Goal: Task Accomplishment & Management: Manage account settings

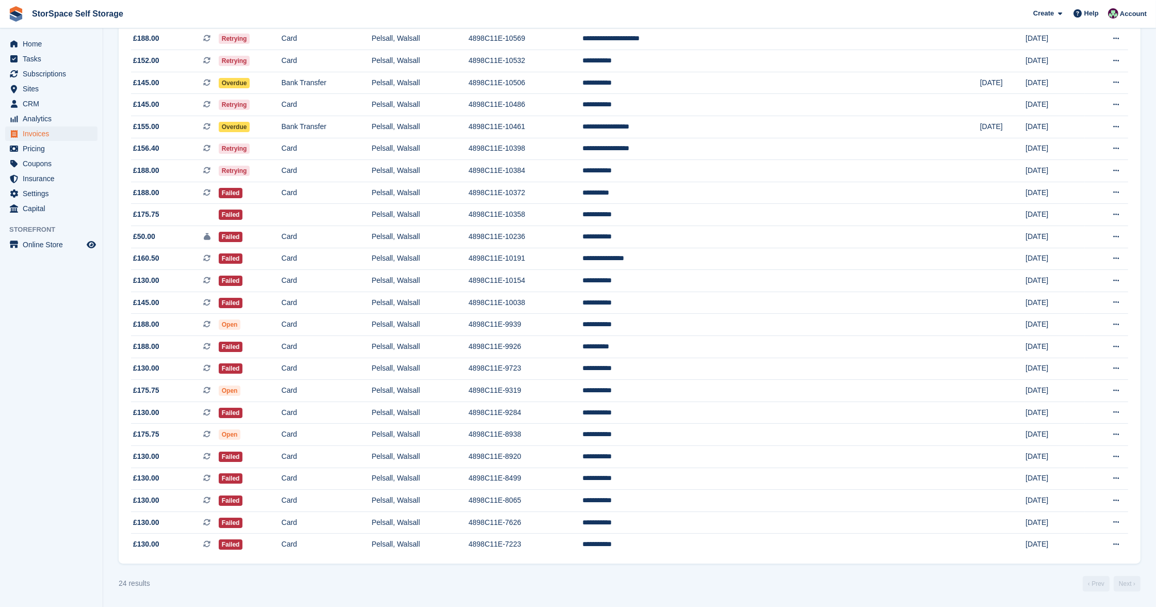
scroll to position [149, 0]
click at [36, 44] on span "Home" at bounding box center [54, 44] width 62 height 14
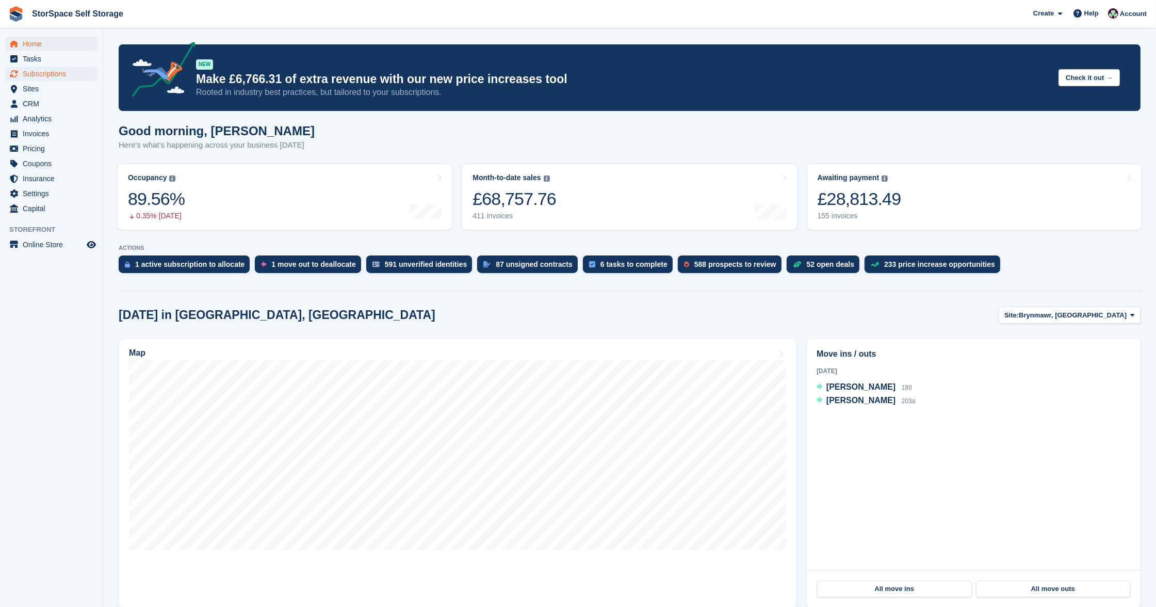
click at [50, 76] on span "Subscriptions" at bounding box center [54, 74] width 62 height 14
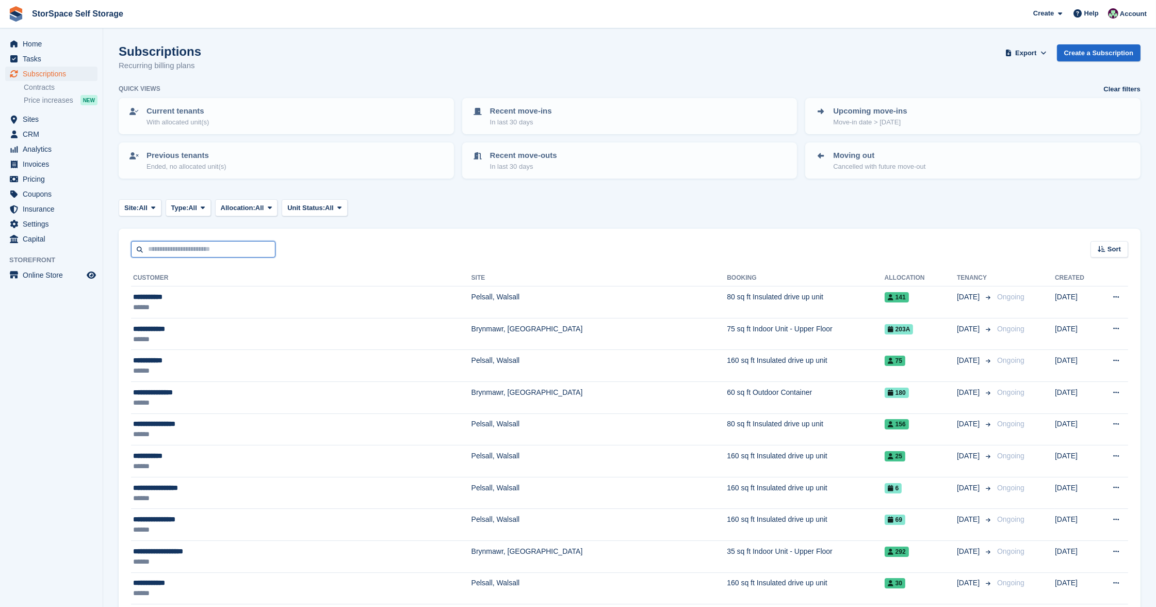
click at [180, 247] on input "text" at bounding box center [203, 249] width 144 height 17
type input "****"
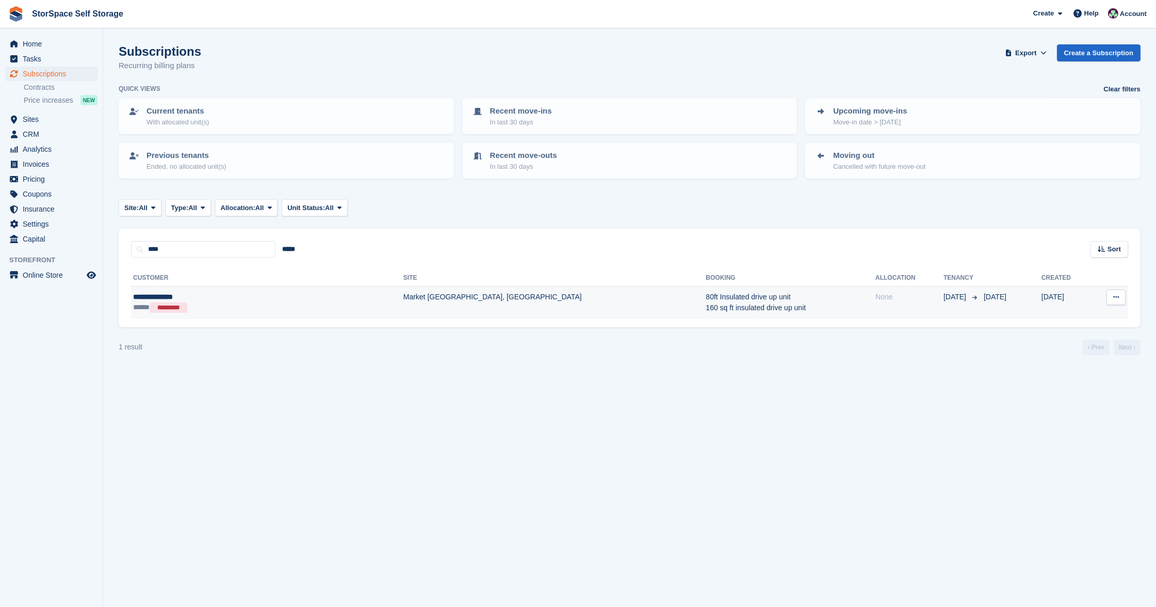
click at [212, 292] on div "**********" at bounding box center [212, 297] width 158 height 10
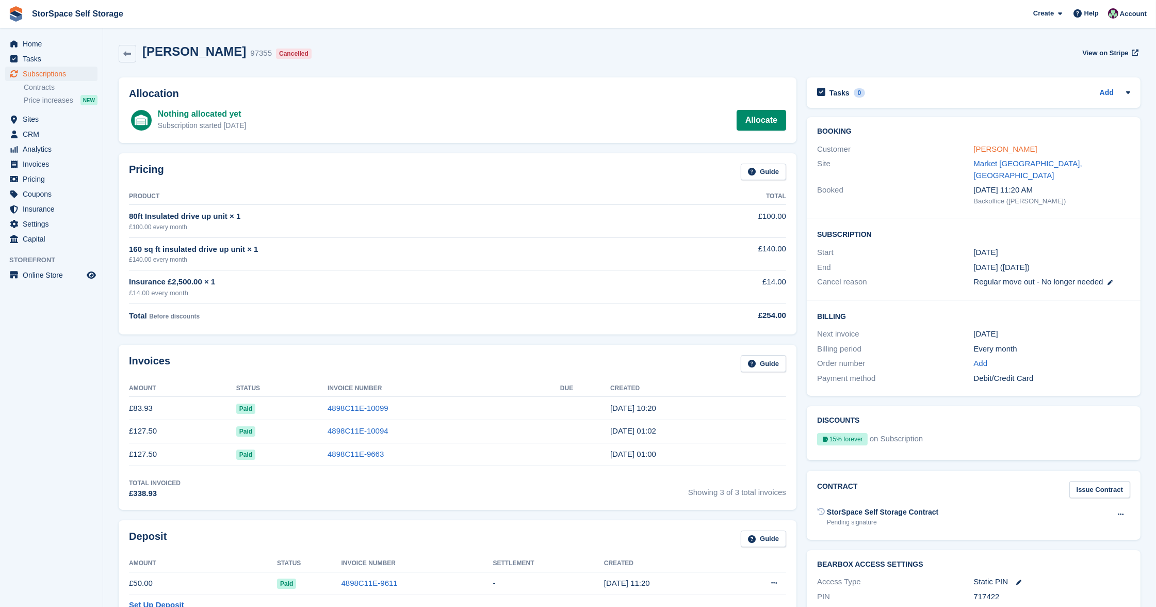
click at [1006, 146] on link "[PERSON_NAME]" at bounding box center [1005, 148] width 63 height 9
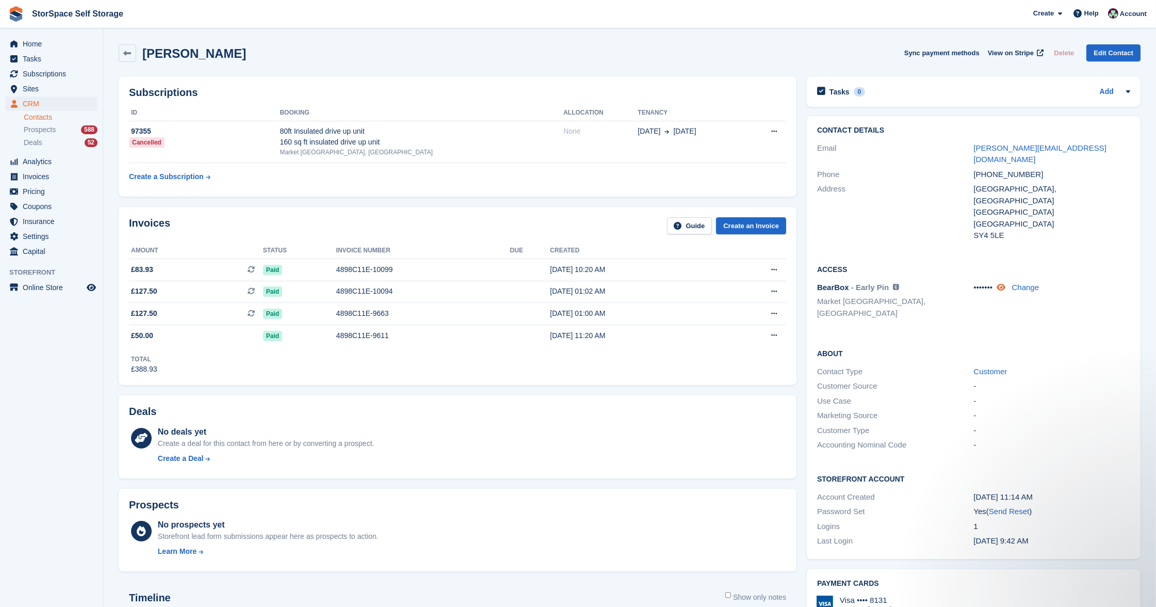
click at [1006, 283] on icon at bounding box center [1001, 287] width 9 height 8
click at [1008, 283] on icon at bounding box center [1009, 287] width 10 height 8
click at [1006, 283] on icon at bounding box center [1001, 287] width 9 height 8
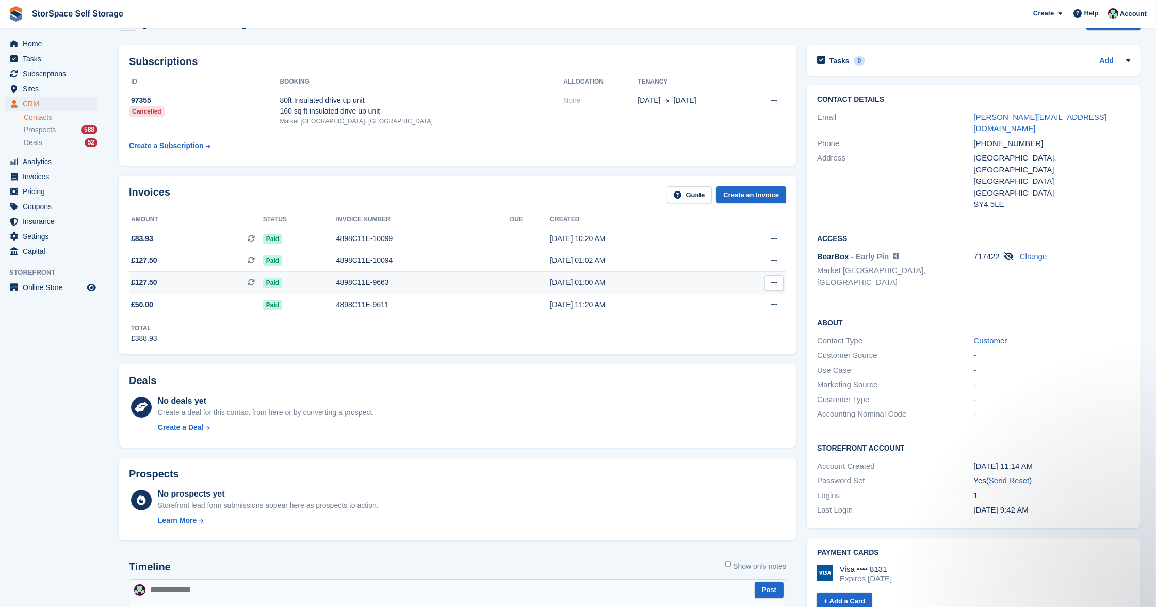
scroll to position [4, 0]
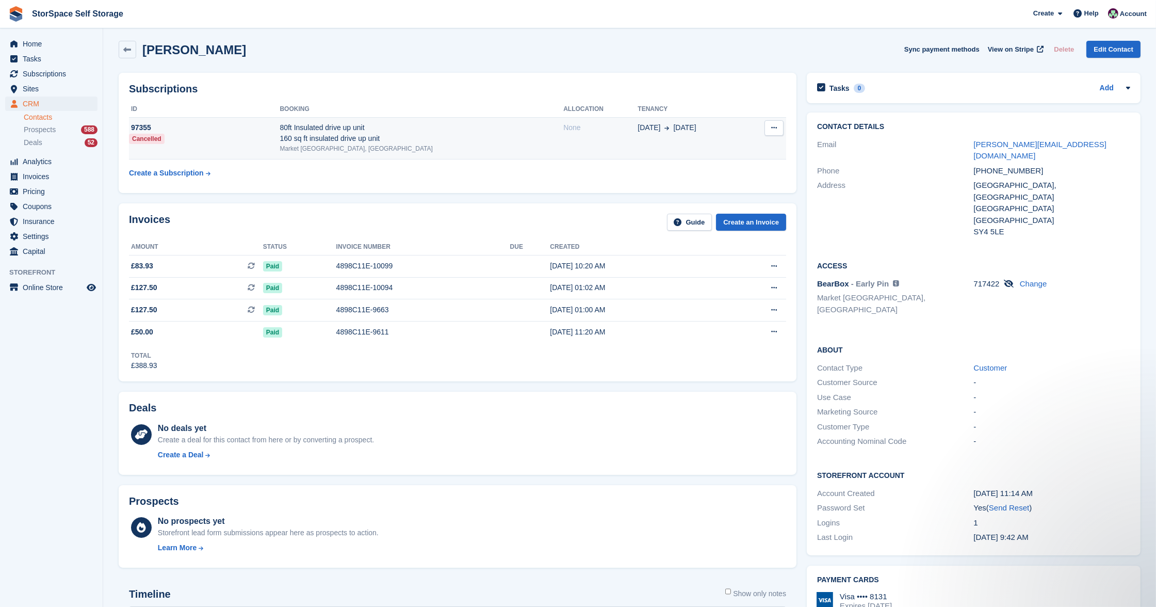
click at [368, 138] on div "80ft Insulated drive up unit 160 sq ft insulated drive up unit" at bounding box center [422, 133] width 284 height 22
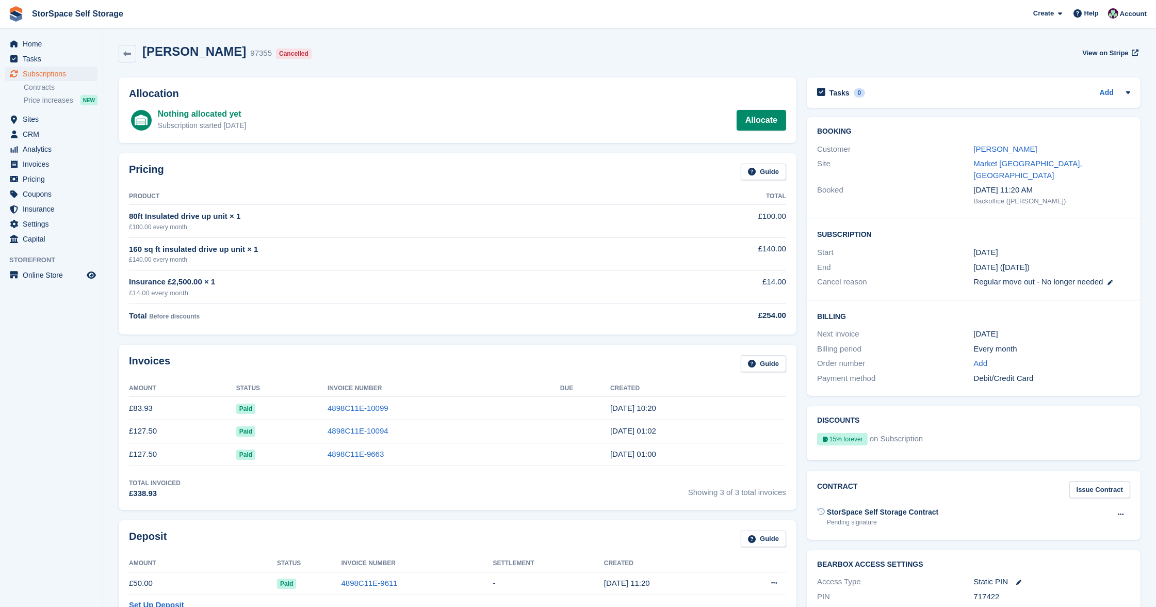
scroll to position [391, 0]
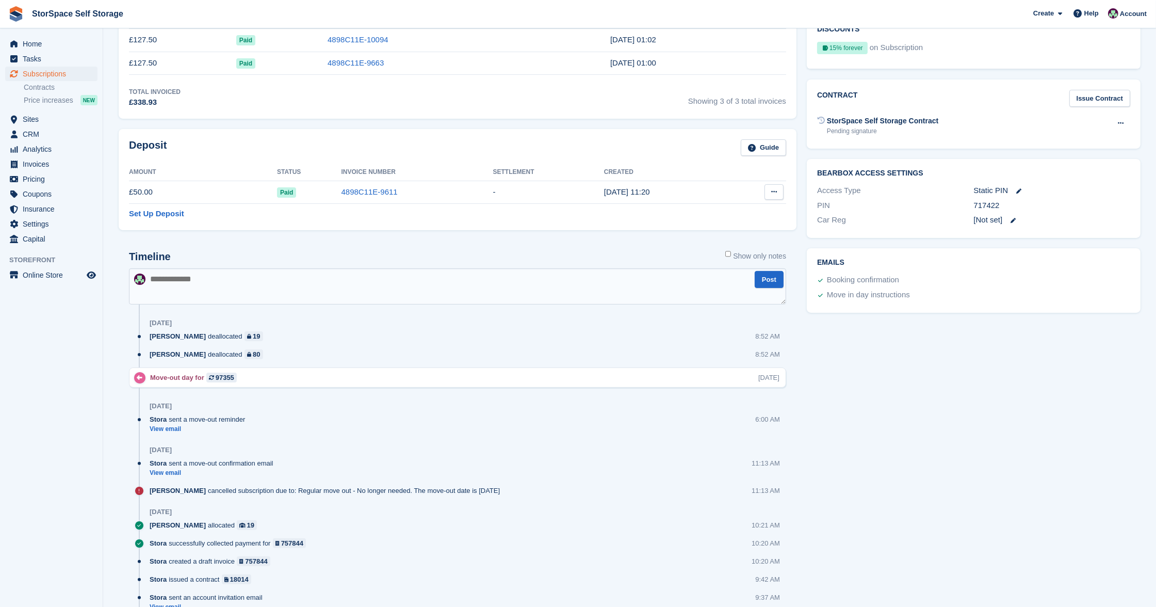
click at [771, 188] on icon at bounding box center [774, 191] width 6 height 7
click at [714, 214] on p "Settle deposit" at bounding box center [734, 211] width 90 height 13
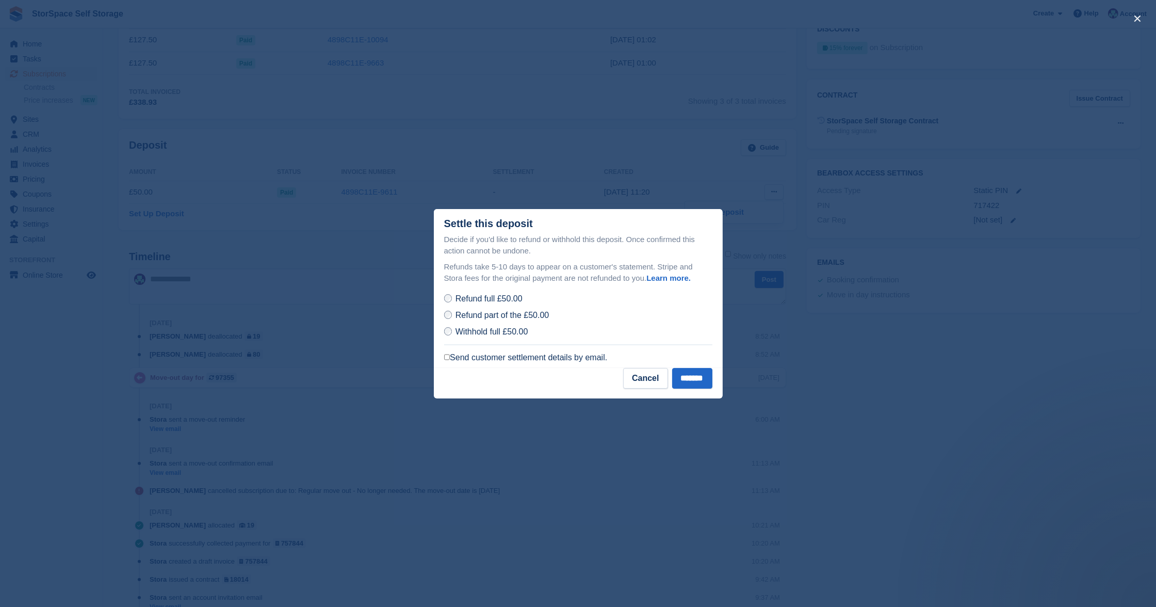
scroll to position [0, 0]
click at [506, 358] on label "Send customer settlement details by email." at bounding box center [526, 357] width 164 height 10
click at [688, 376] on input "*******" at bounding box center [692, 378] width 40 height 21
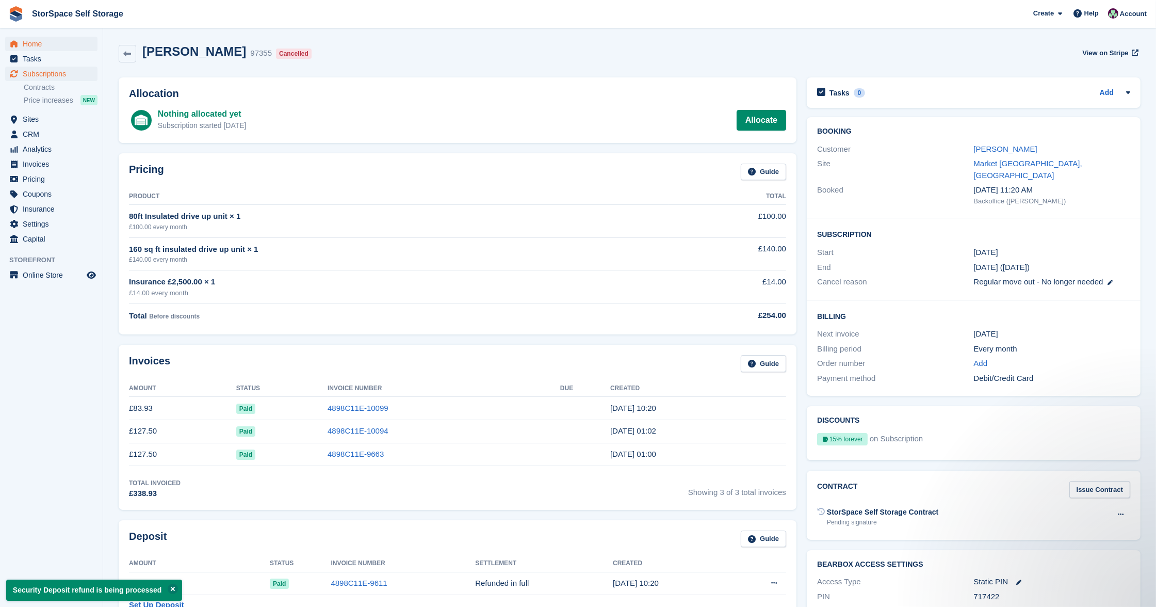
click at [45, 44] on span "Home" at bounding box center [54, 44] width 62 height 14
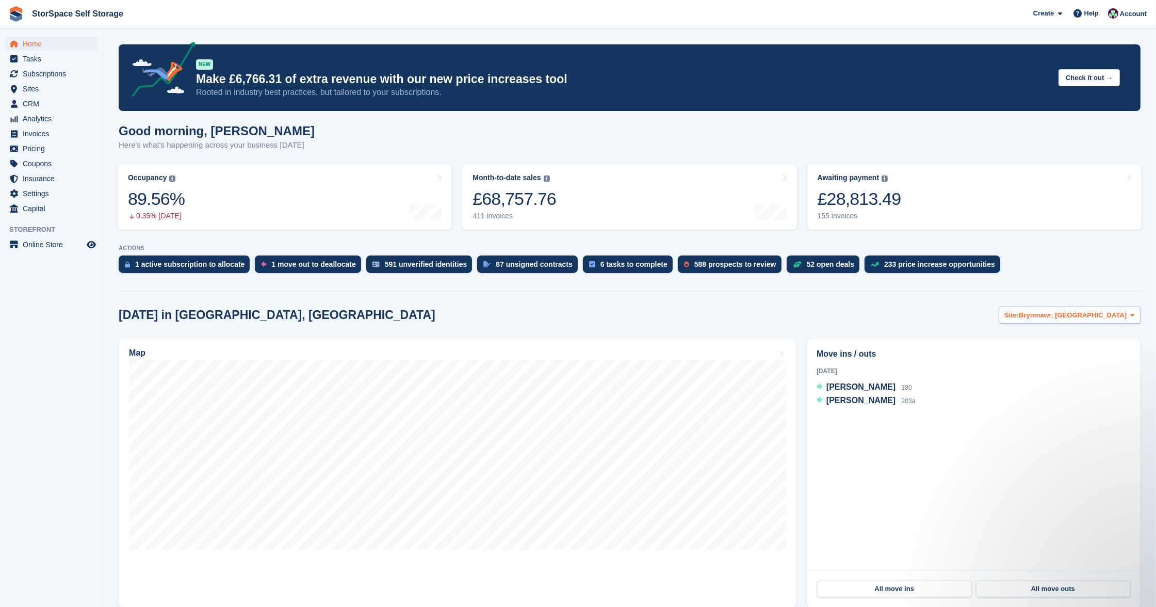
click at [1019, 310] on span "Site:" at bounding box center [1012, 315] width 14 height 10
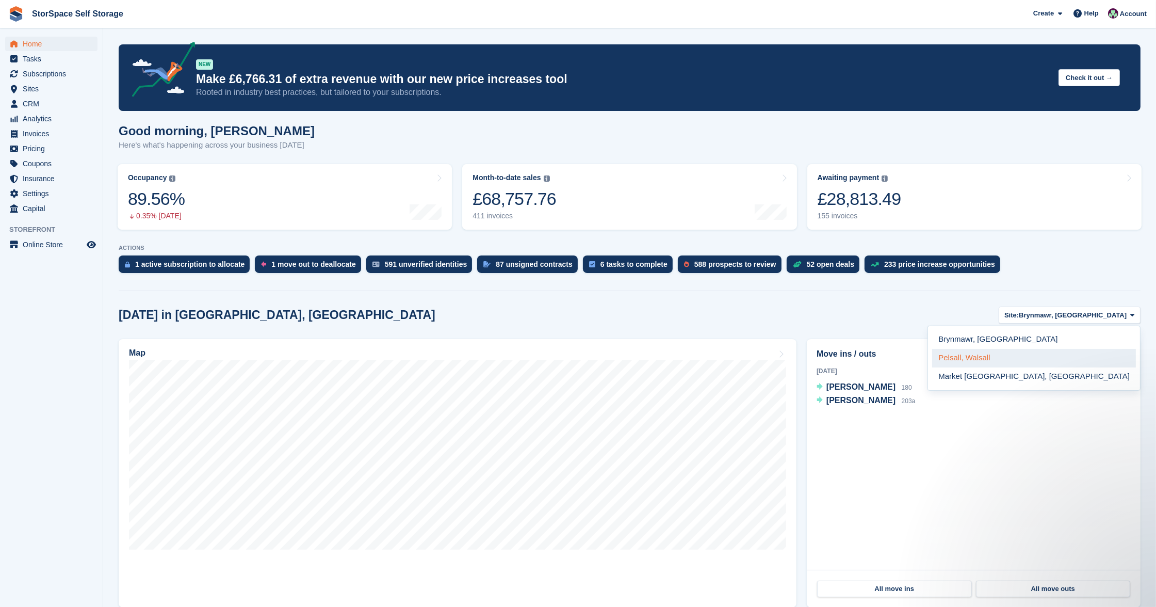
click at [1051, 356] on link "Pelsall, Walsall" at bounding box center [1034, 358] width 204 height 19
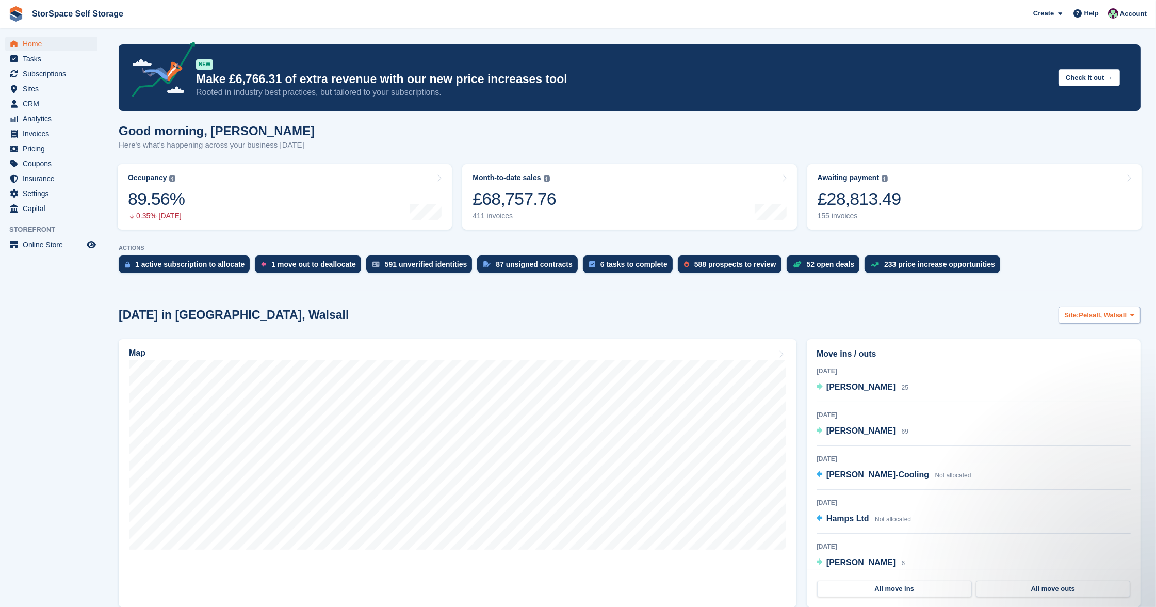
click at [1074, 315] on span "Site:" at bounding box center [1072, 315] width 14 height 10
click at [1096, 225] on link "Awaiting payment The total outstanding balance on all open invoices. £28,813.49…" at bounding box center [975, 197] width 334 height 66
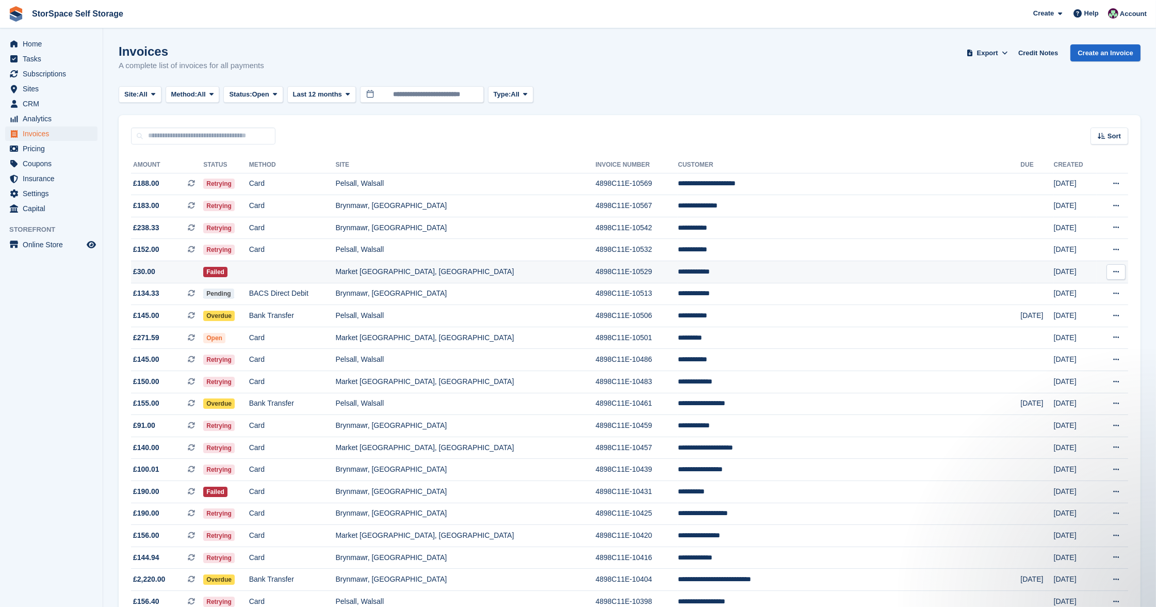
click at [336, 272] on td at bounding box center [292, 272] width 87 height 22
click at [171, 98] on button "Method: All" at bounding box center [193, 94] width 54 height 17
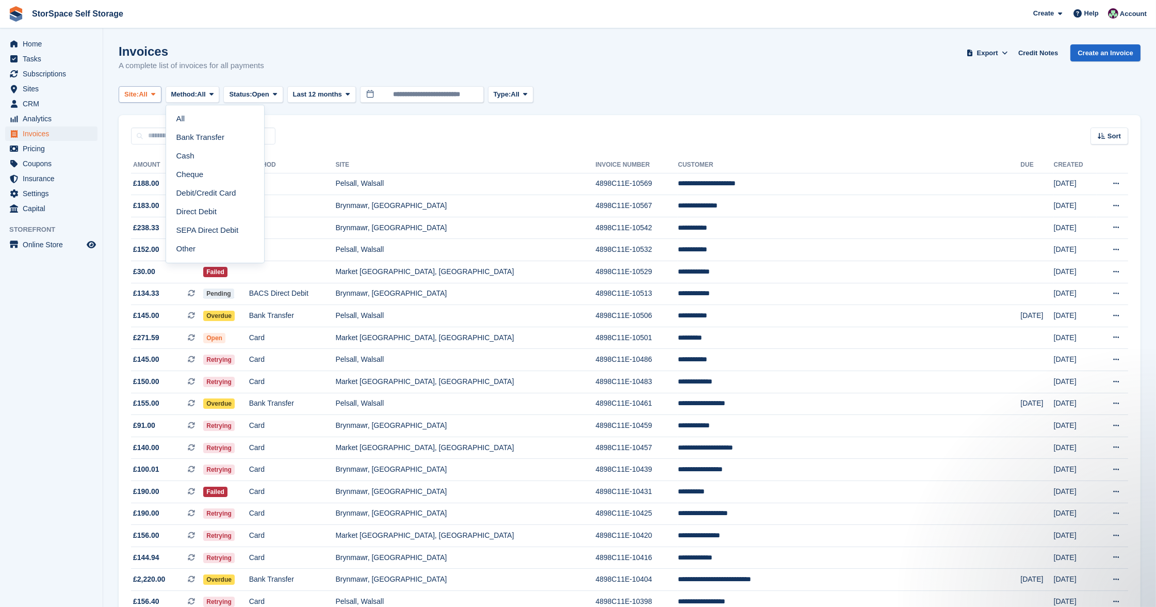
click at [146, 94] on span "All" at bounding box center [143, 94] width 9 height 10
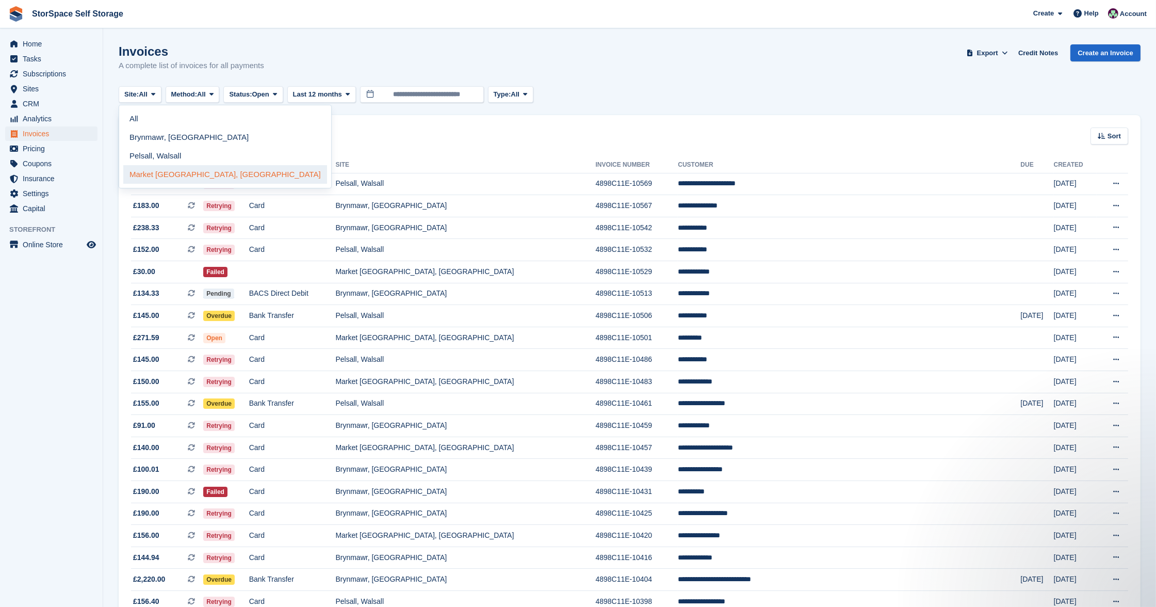
click at [161, 172] on link "Market [GEOGRAPHIC_DATA], [GEOGRAPHIC_DATA]" at bounding box center [225, 174] width 204 height 19
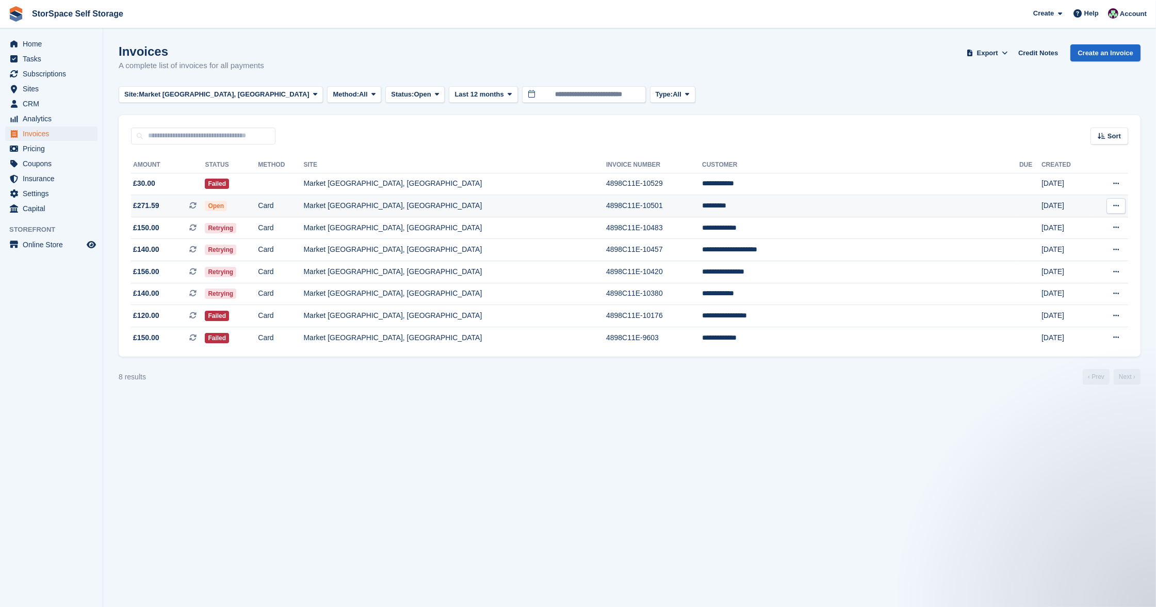
click at [491, 200] on td "Market [GEOGRAPHIC_DATA], [GEOGRAPHIC_DATA]" at bounding box center [455, 206] width 303 height 22
click at [258, 315] on td "Failed" at bounding box center [231, 316] width 53 height 22
click at [303, 249] on td "Card" at bounding box center [280, 250] width 45 height 22
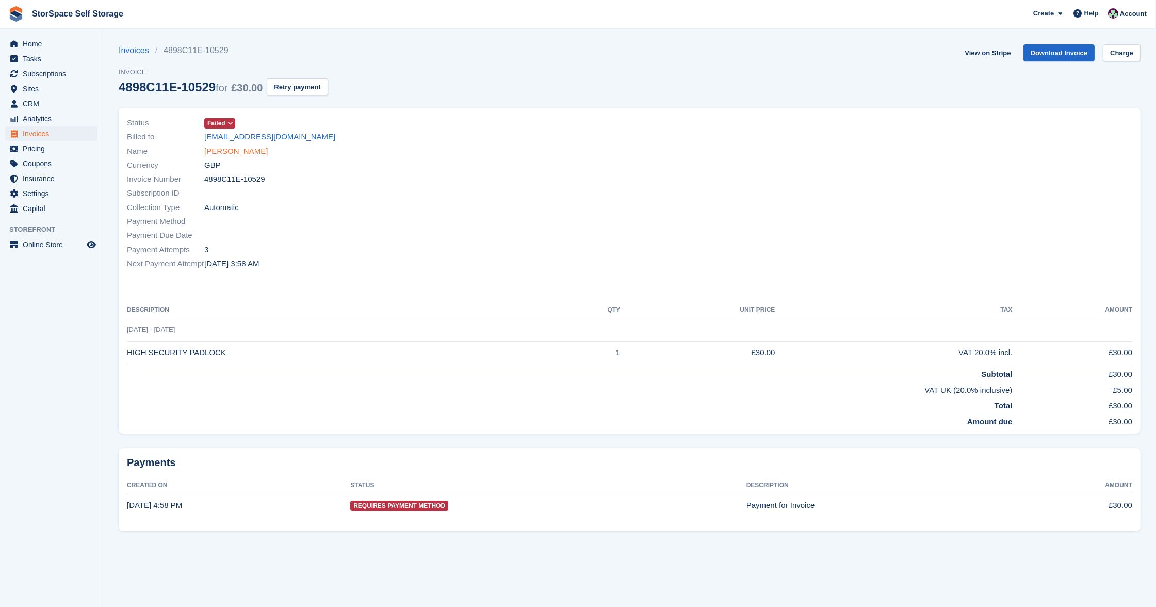
click at [245, 146] on link "Jordan Mazan" at bounding box center [235, 152] width 63 height 12
click at [322, 88] on button "Retry payment" at bounding box center [297, 86] width 61 height 17
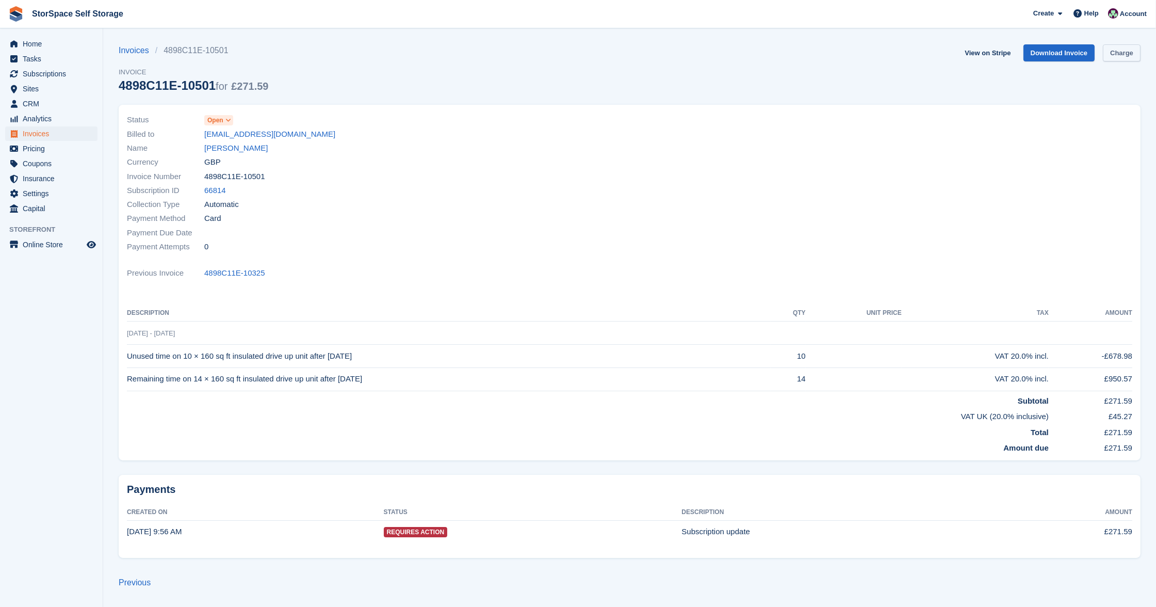
click at [1119, 50] on link "Charge" at bounding box center [1122, 52] width 38 height 17
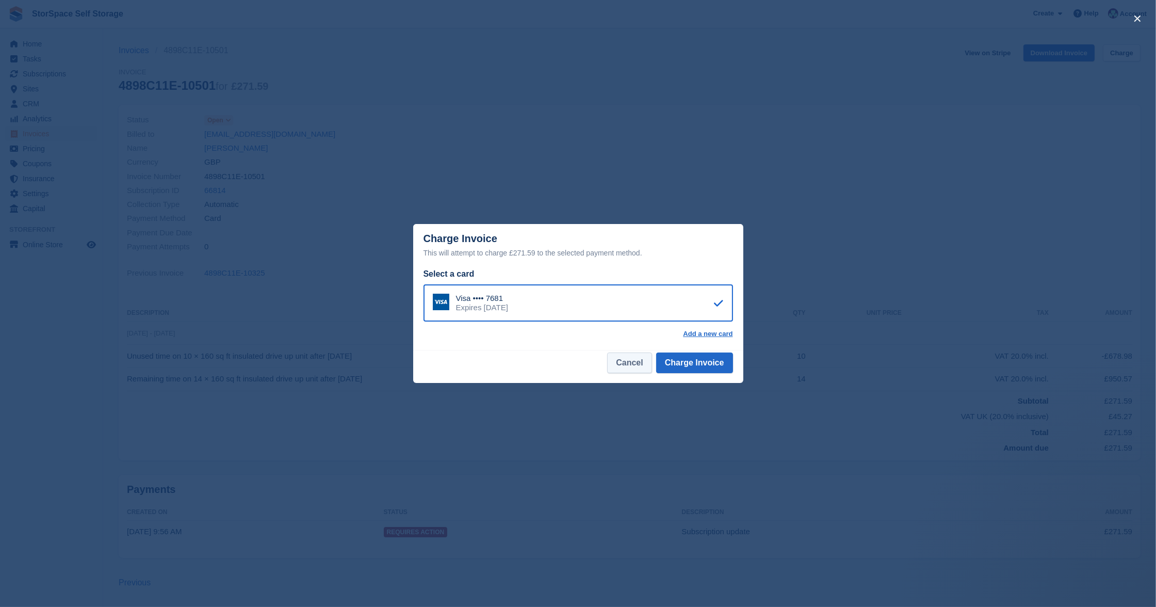
click at [635, 363] on button "Cancel" at bounding box center [629, 362] width 44 height 21
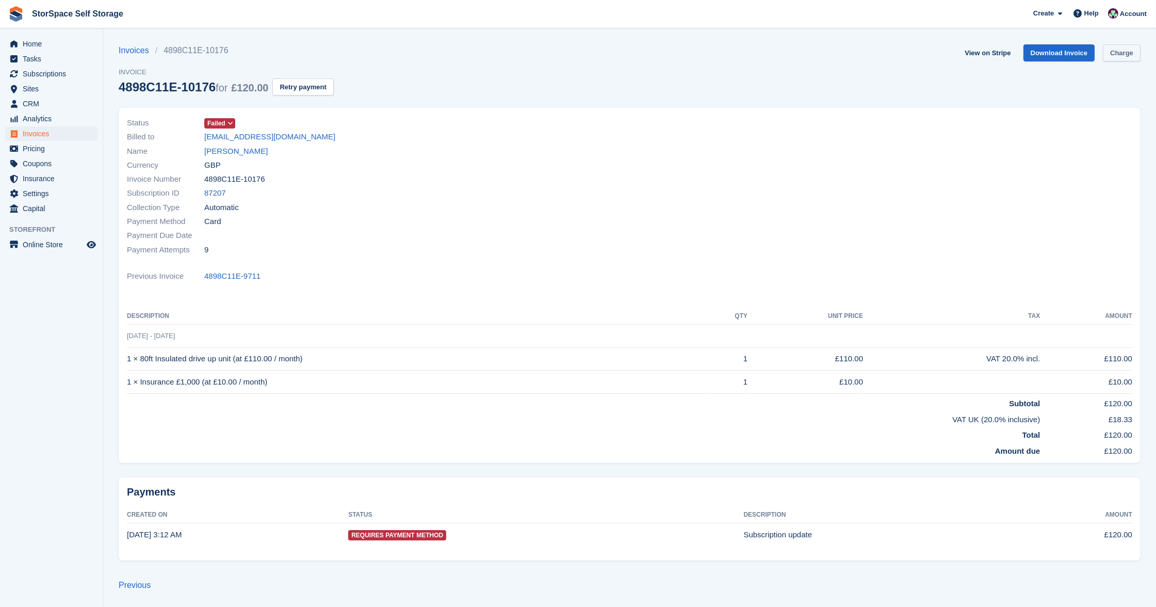
click at [1115, 53] on link "Charge" at bounding box center [1122, 52] width 38 height 17
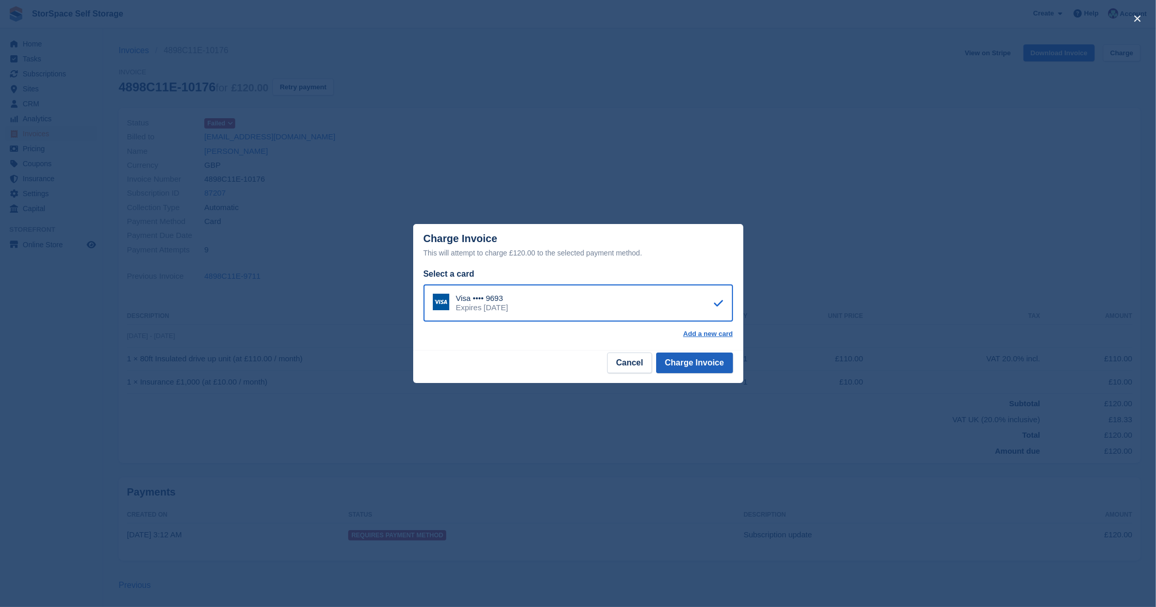
click at [695, 362] on button "Charge Invoice" at bounding box center [694, 362] width 77 height 21
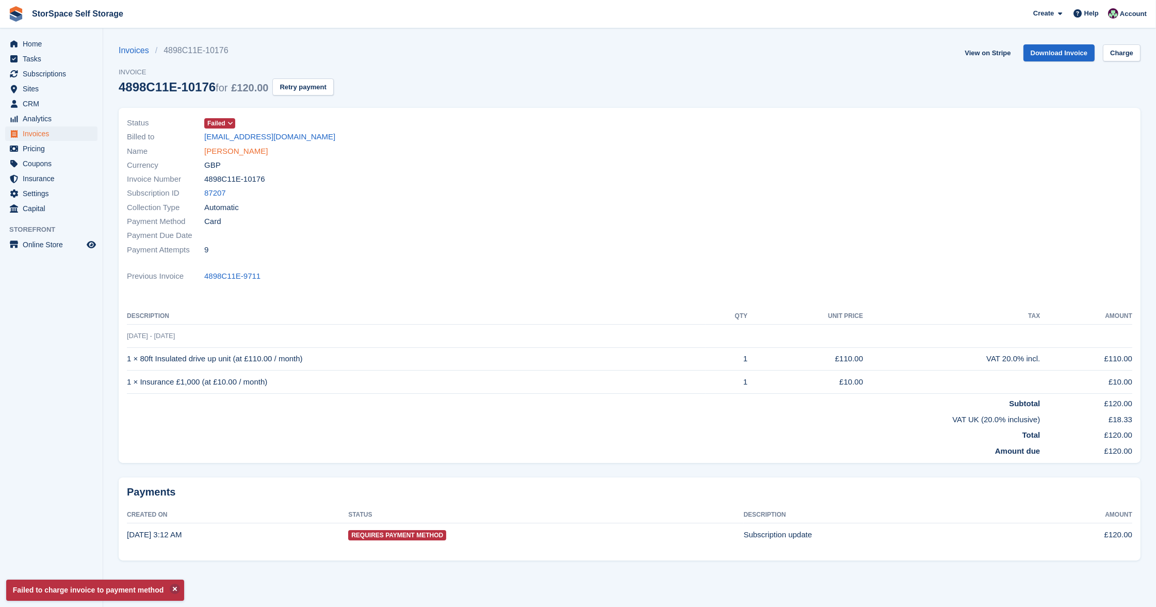
click at [260, 149] on link "Napoleon Mateibau" at bounding box center [235, 152] width 63 height 12
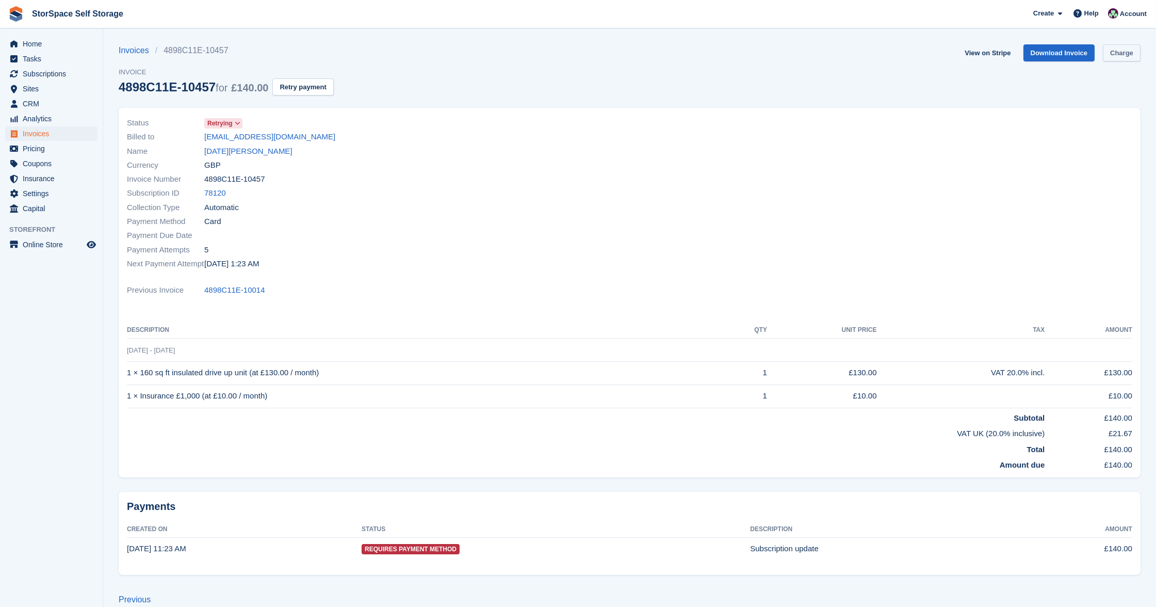
click at [1120, 53] on link "Charge" at bounding box center [1122, 52] width 38 height 17
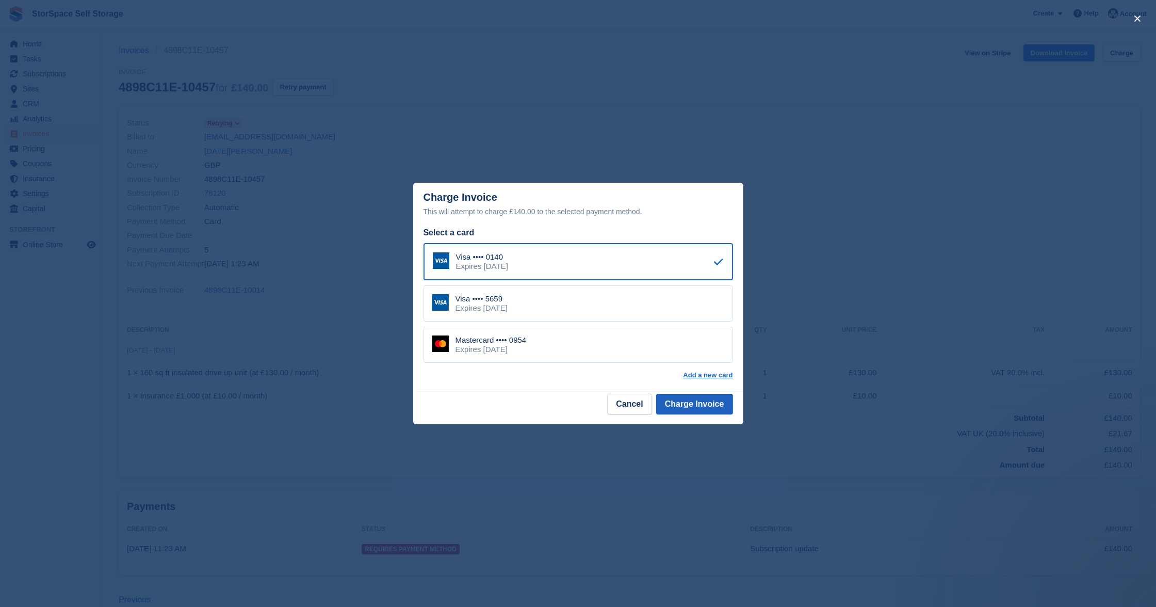
click at [719, 409] on button "Charge Invoice" at bounding box center [694, 404] width 77 height 21
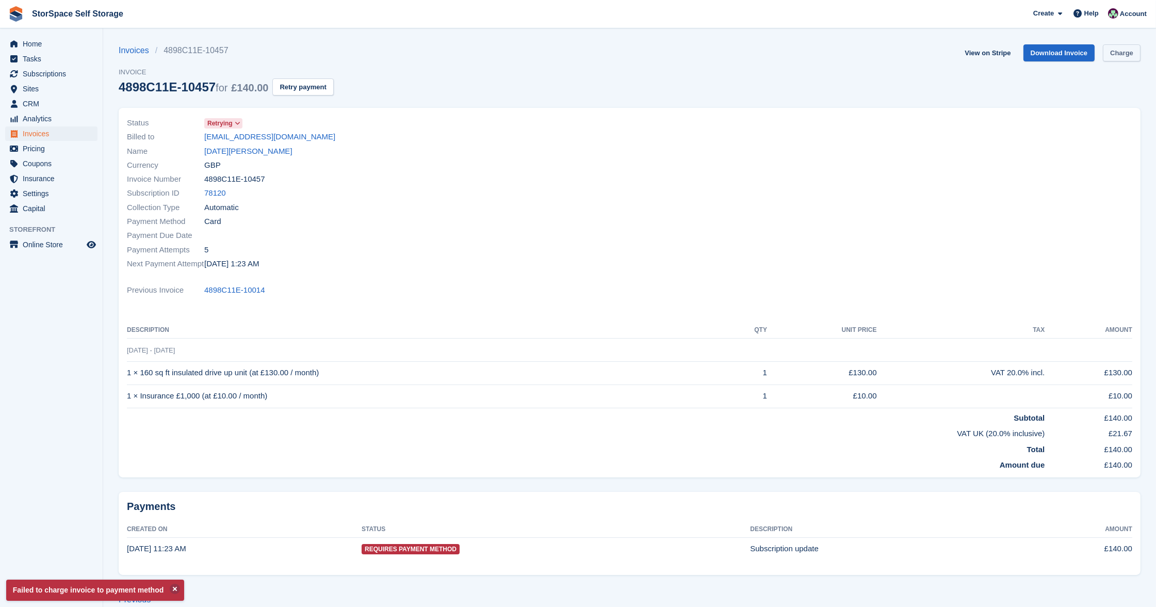
click at [1123, 55] on link "Charge" at bounding box center [1122, 52] width 38 height 17
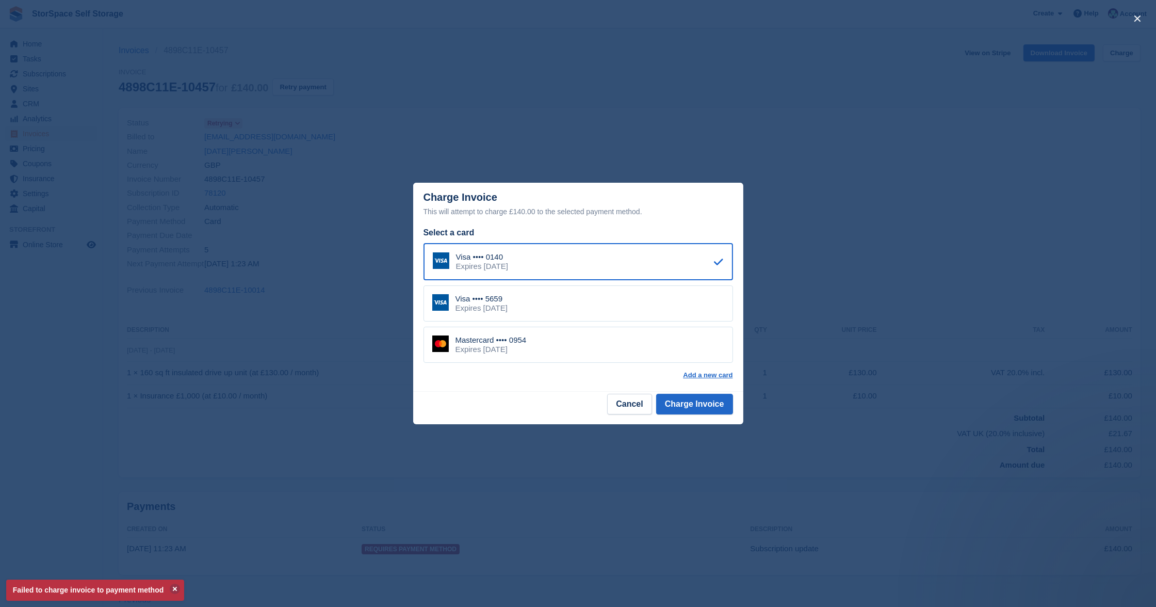
click at [563, 345] on div "Mastercard •••• 0954 Expires August 2028" at bounding box center [579, 345] width 310 height 36
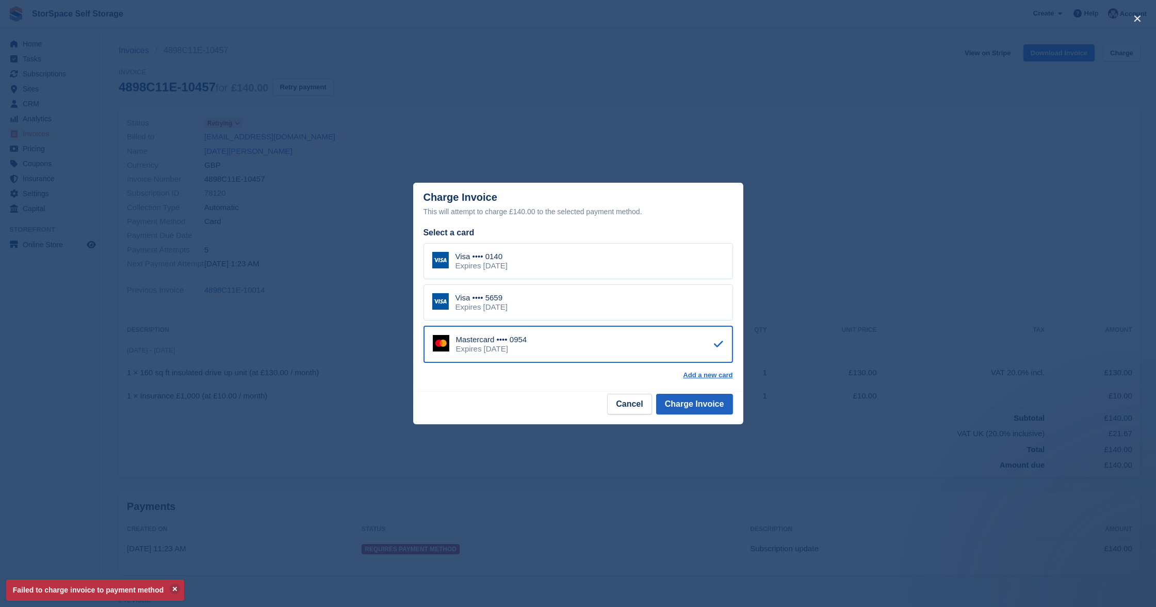
click at [694, 400] on button "Charge Invoice" at bounding box center [694, 404] width 77 height 21
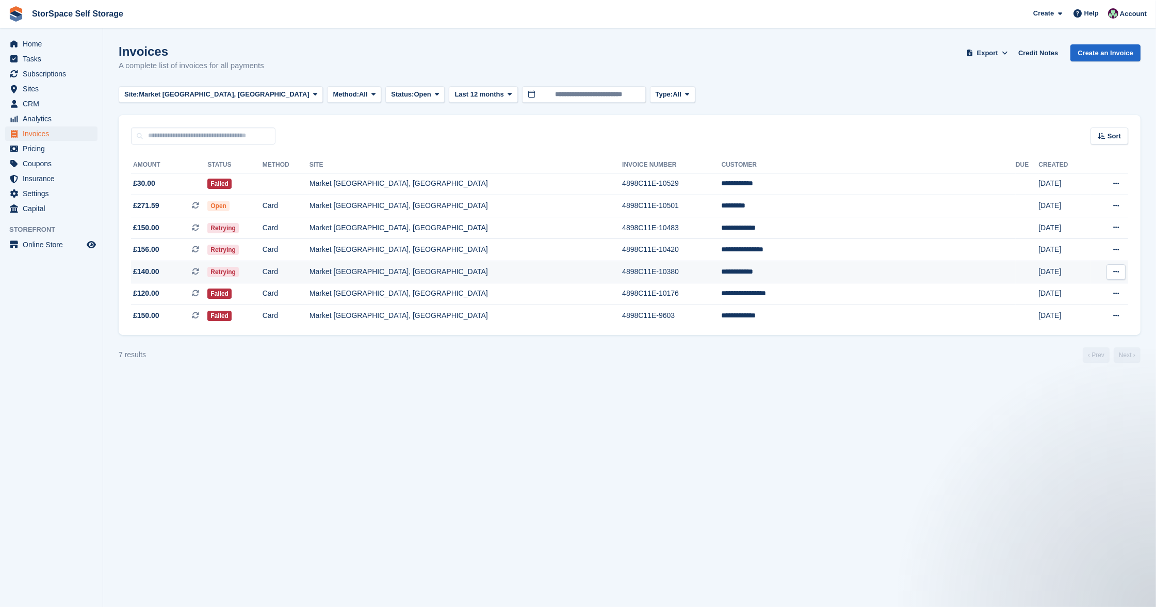
click at [310, 263] on td "Card" at bounding box center [286, 272] width 47 height 22
click at [209, 91] on span "Market [GEOGRAPHIC_DATA], [GEOGRAPHIC_DATA]" at bounding box center [224, 94] width 171 height 10
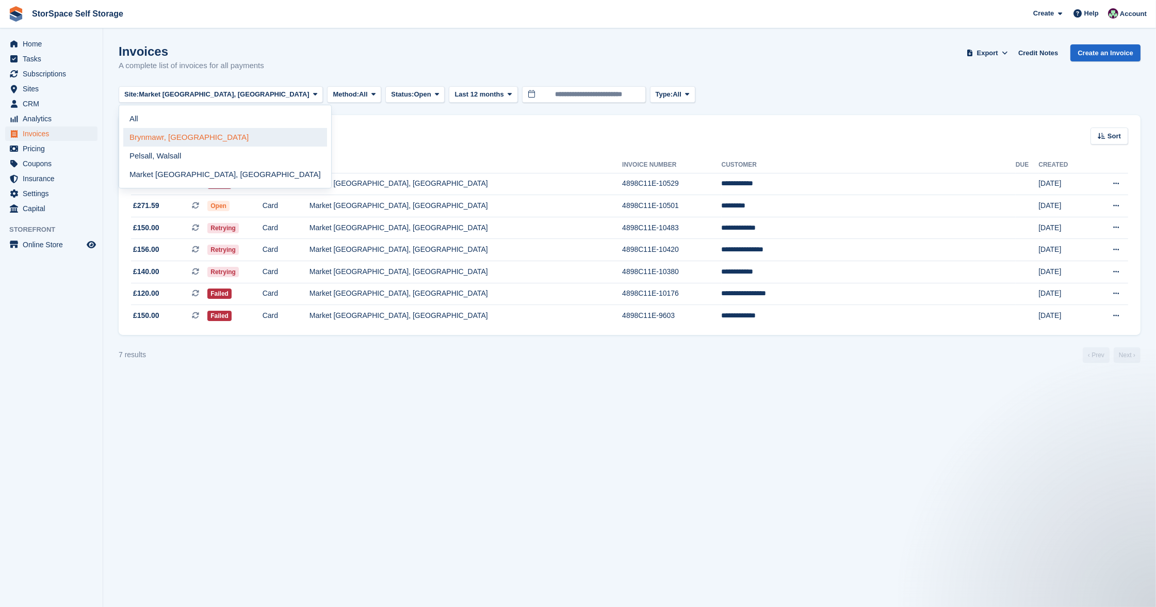
click at [198, 144] on link "Brynmawr, [GEOGRAPHIC_DATA]" at bounding box center [225, 137] width 204 height 19
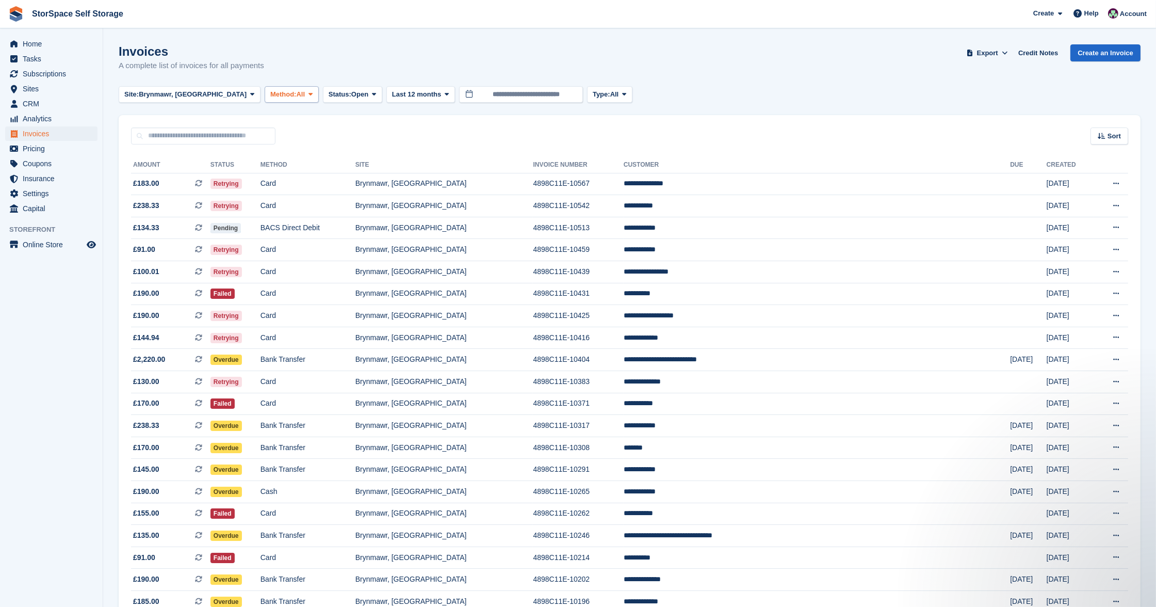
click at [276, 96] on span "Method:" at bounding box center [283, 94] width 26 height 10
click at [288, 157] on link "Cash" at bounding box center [314, 156] width 90 height 19
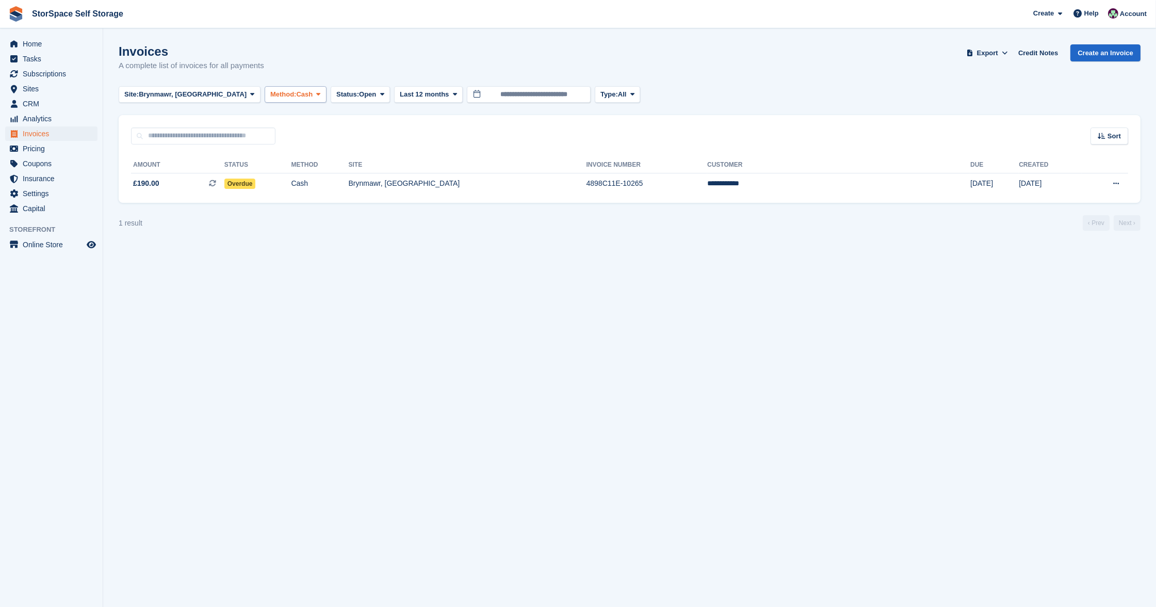
click at [296, 92] on span "Cash" at bounding box center [304, 94] width 17 height 10
click at [293, 188] on link "Debit/Credit Card" at bounding box center [314, 193] width 90 height 19
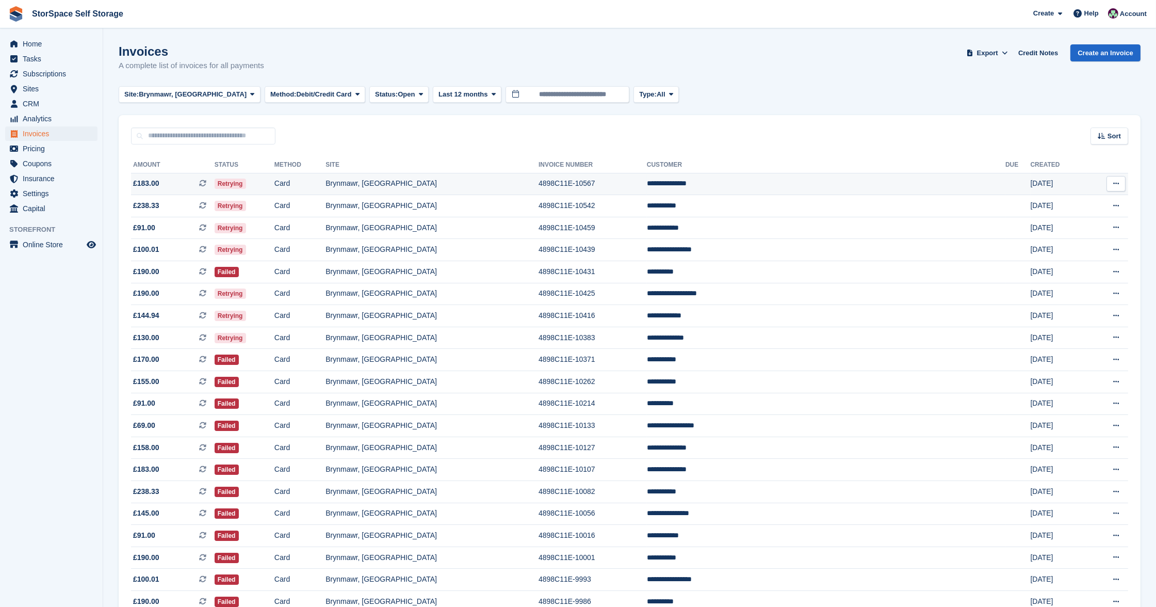
scroll to position [414, 0]
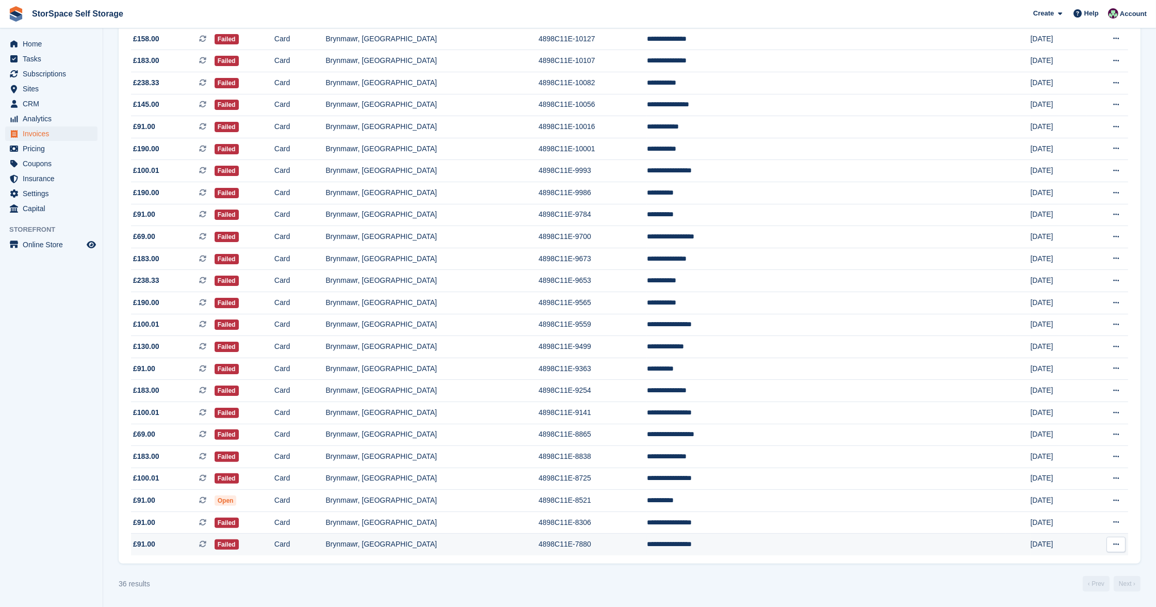
click at [275, 543] on td "Failed" at bounding box center [245, 545] width 60 height 22
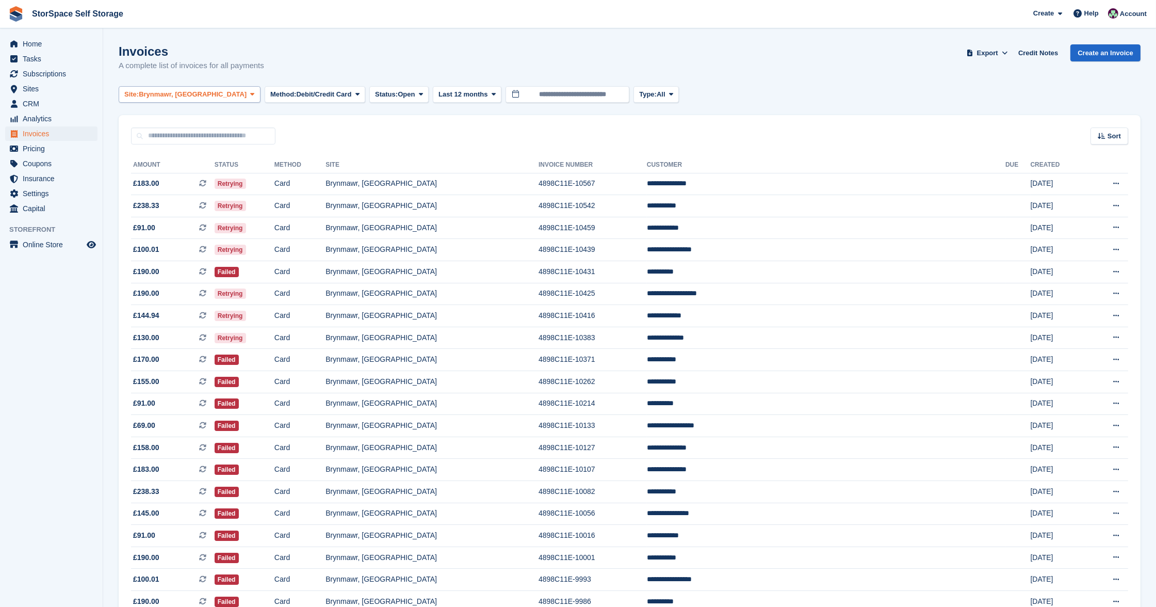
click at [193, 95] on span "Brynmawr, [GEOGRAPHIC_DATA]" at bounding box center [193, 94] width 108 height 10
click at [194, 151] on link "Pelsall, Walsall" at bounding box center [225, 156] width 204 height 19
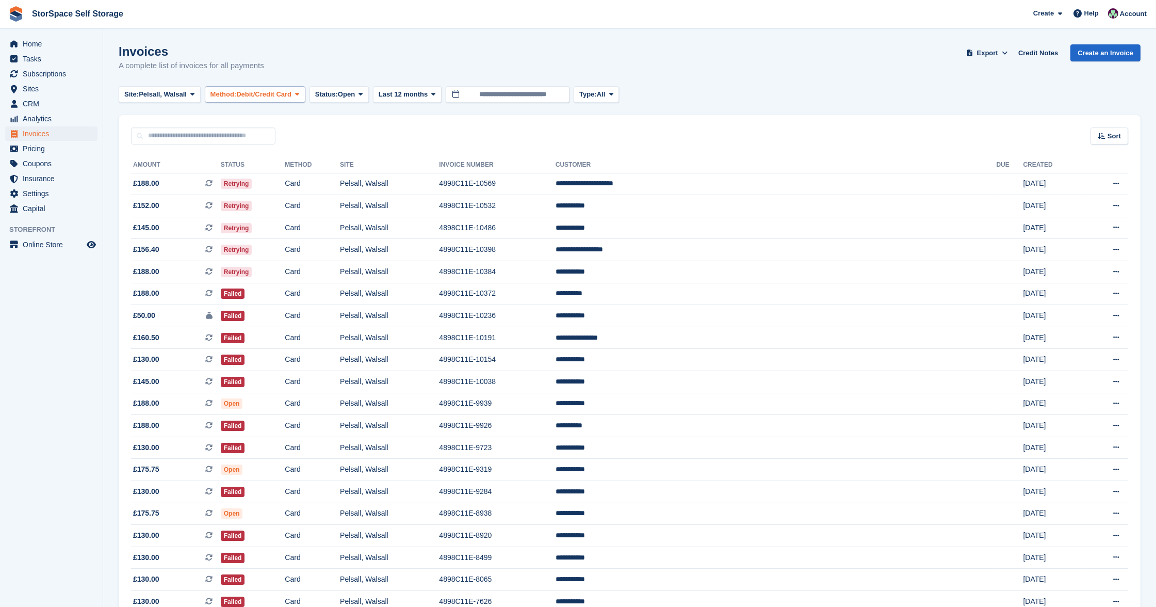
click at [288, 96] on span "Debit/Credit Card" at bounding box center [263, 94] width 55 height 10
click at [38, 45] on span "Home" at bounding box center [54, 44] width 62 height 14
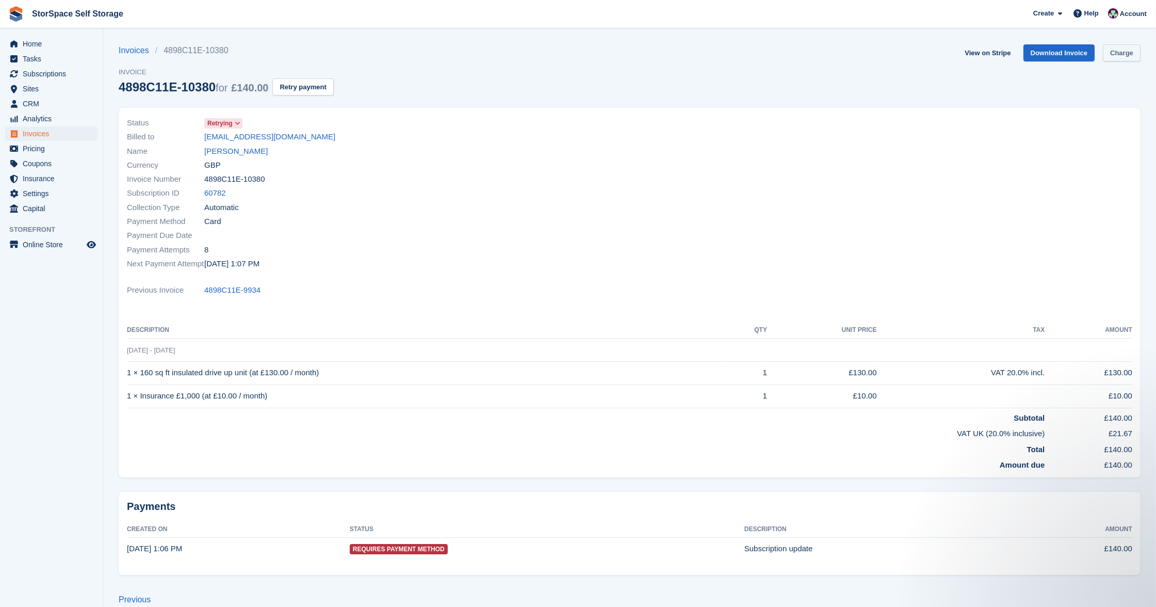
click at [1122, 50] on link "Charge" at bounding box center [1122, 52] width 38 height 17
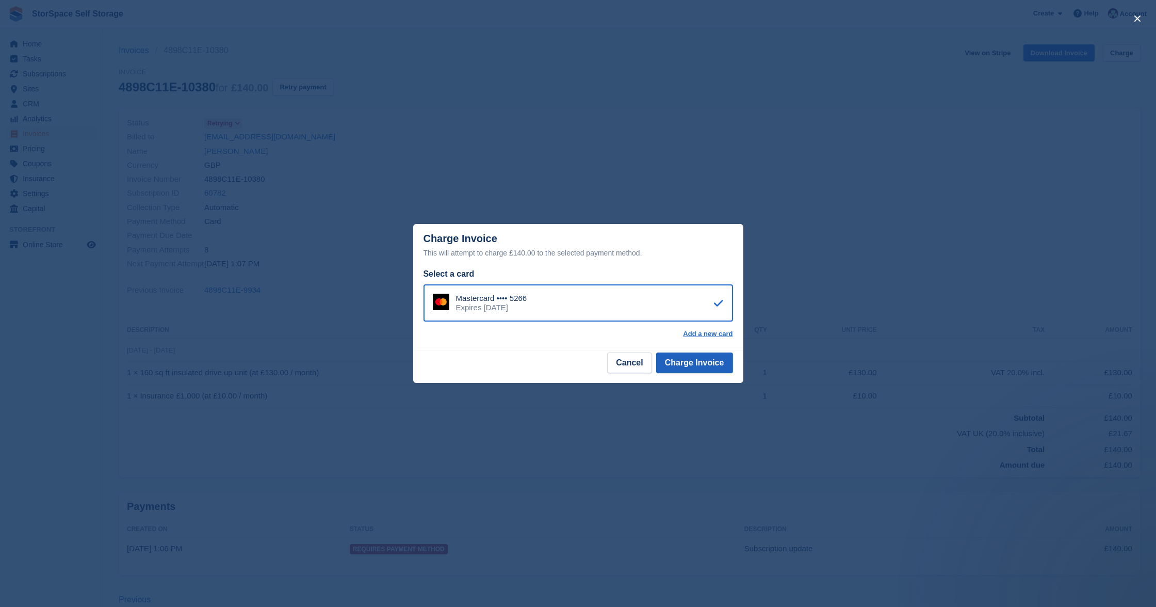
click at [697, 363] on button "Charge Invoice" at bounding box center [694, 362] width 77 height 21
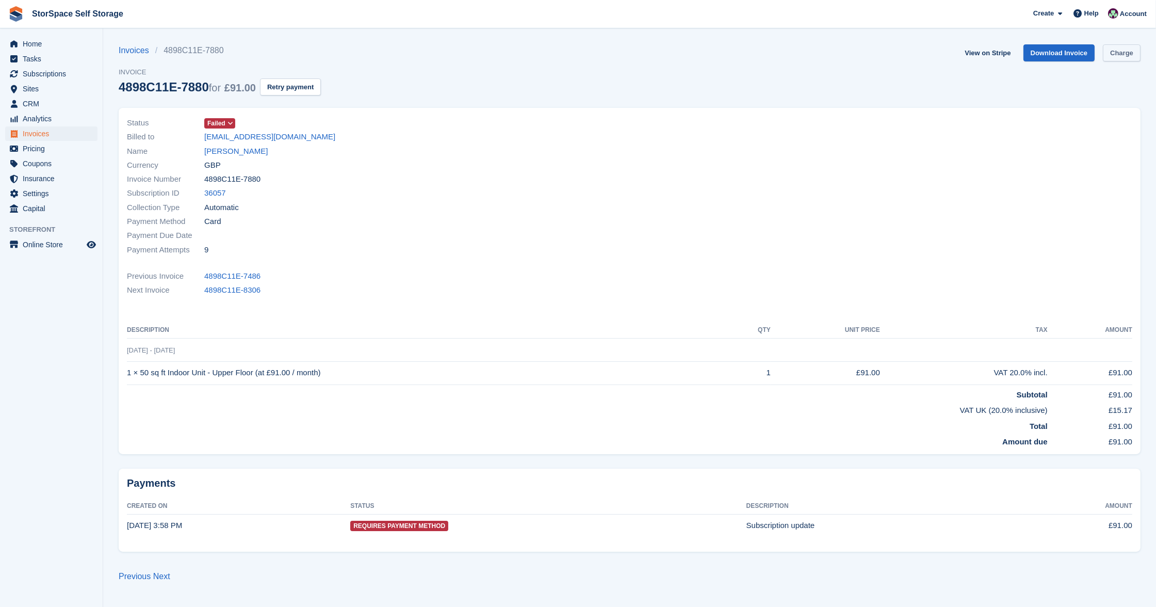
click at [1116, 51] on link "Charge" at bounding box center [1122, 52] width 38 height 17
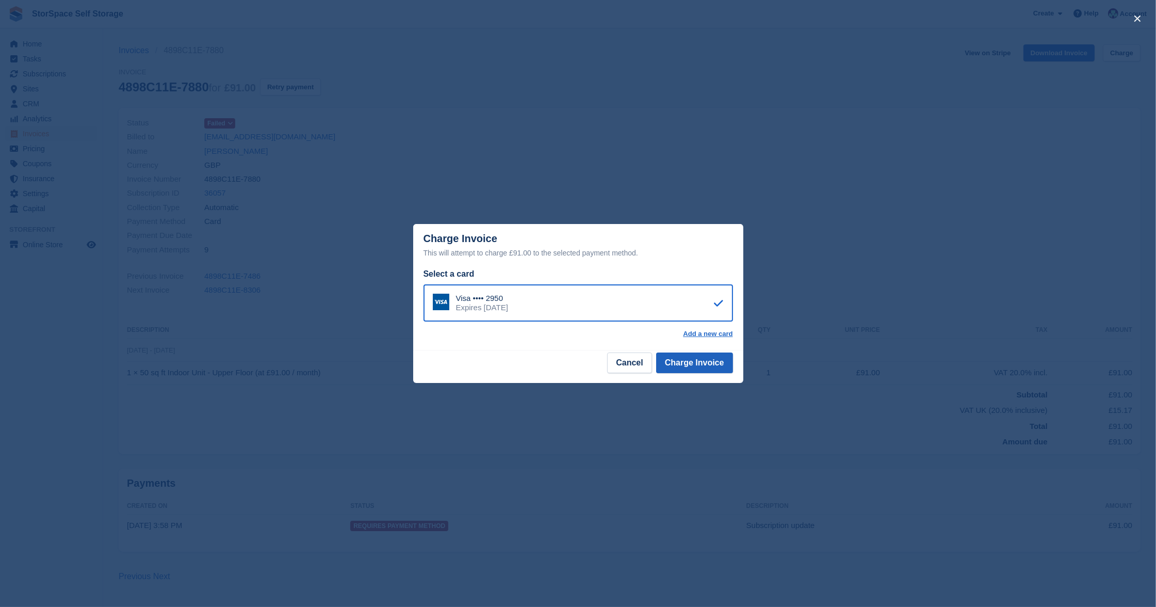
click at [713, 357] on button "Charge Invoice" at bounding box center [694, 362] width 77 height 21
